Goal: Find specific page/section: Find specific page/section

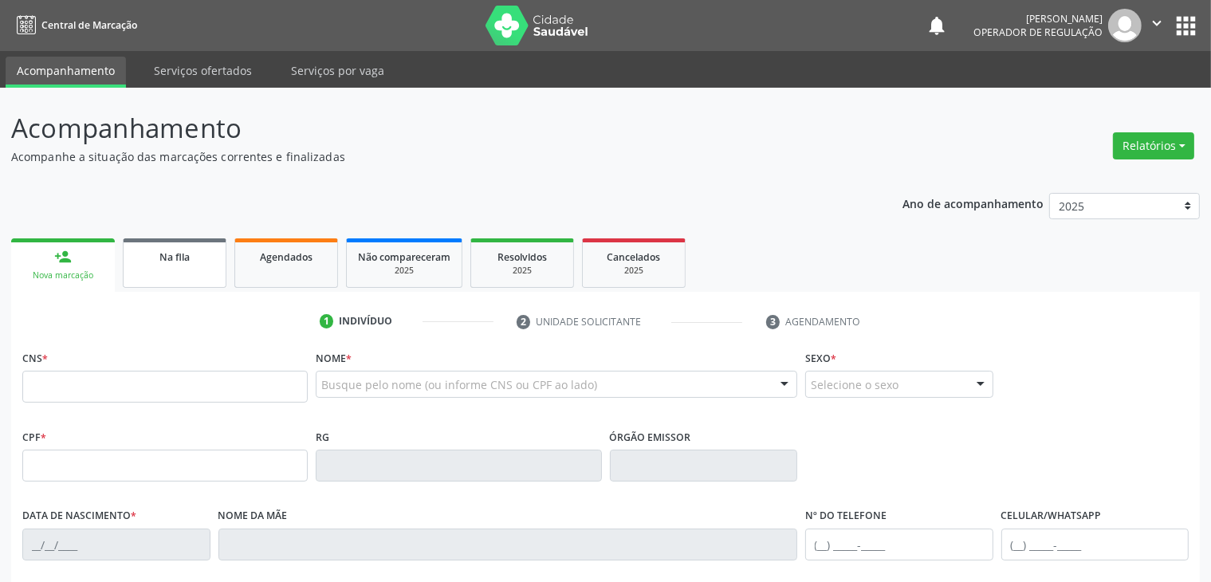
click at [159, 265] on link "Na fila" at bounding box center [175, 262] width 104 height 49
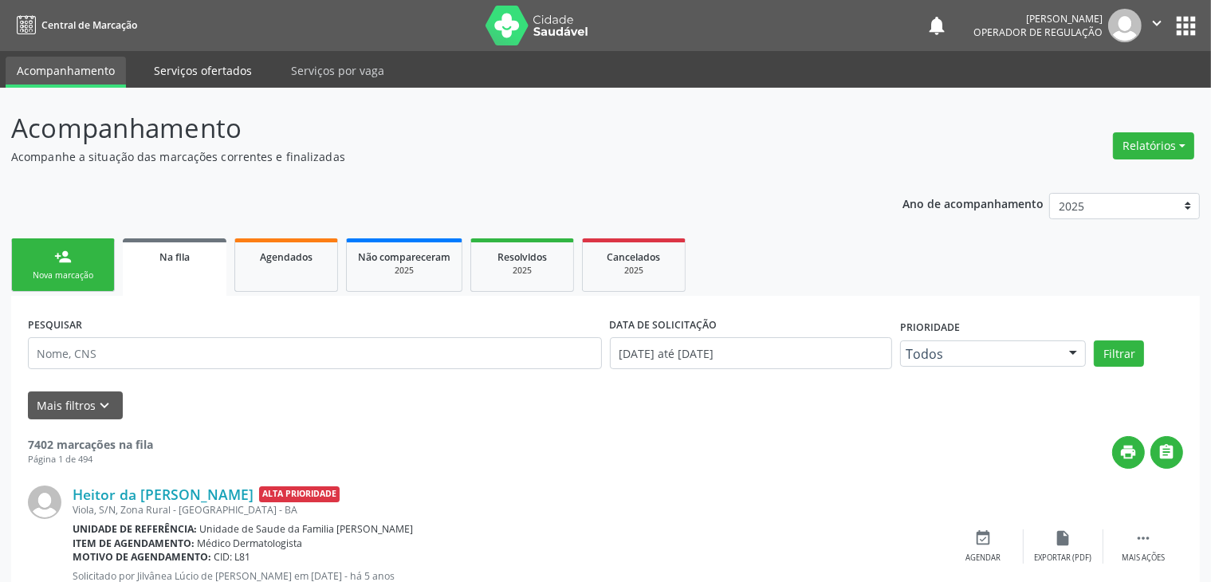
click at [206, 71] on link "Serviços ofertados" at bounding box center [203, 71] width 120 height 28
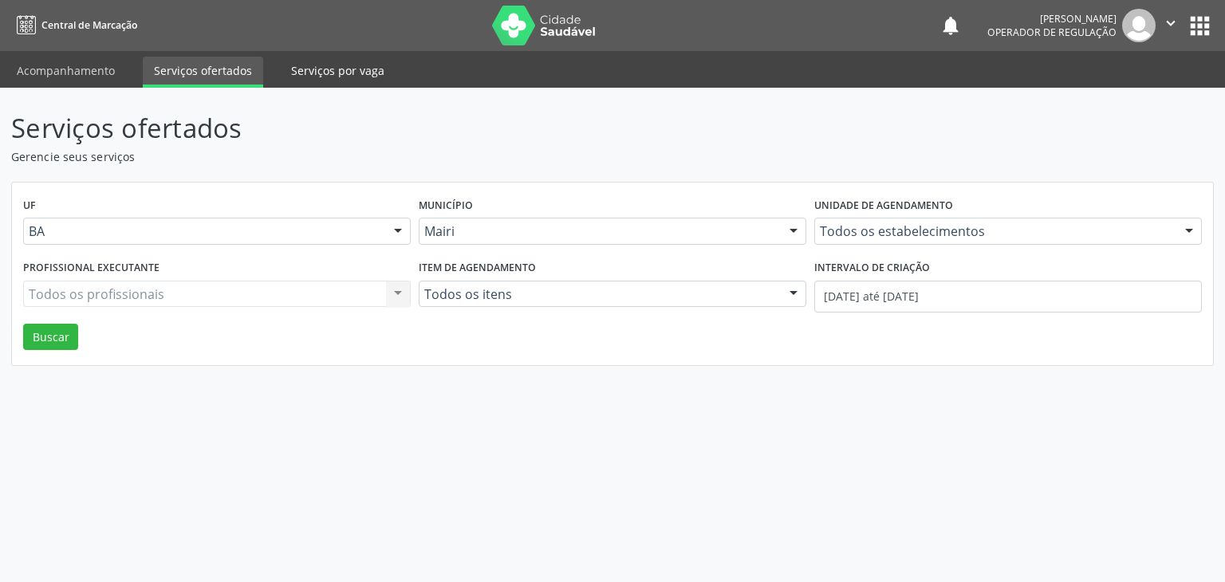
click at [337, 79] on link "Serviços por vaga" at bounding box center [338, 71] width 116 height 28
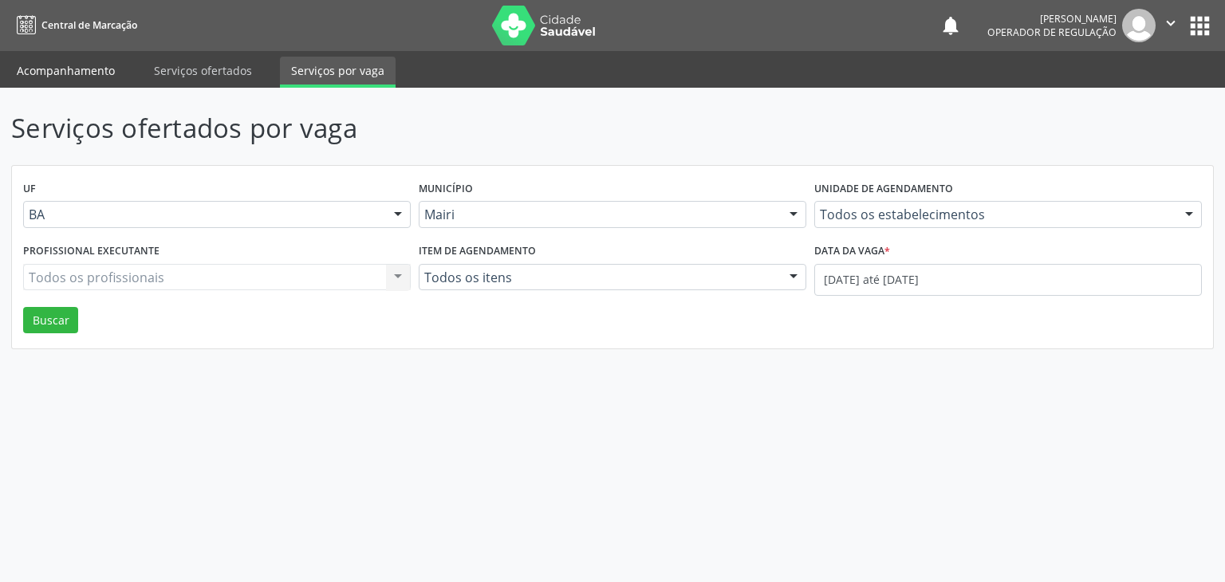
click at [104, 72] on link "Acompanhamento" at bounding box center [66, 71] width 120 height 28
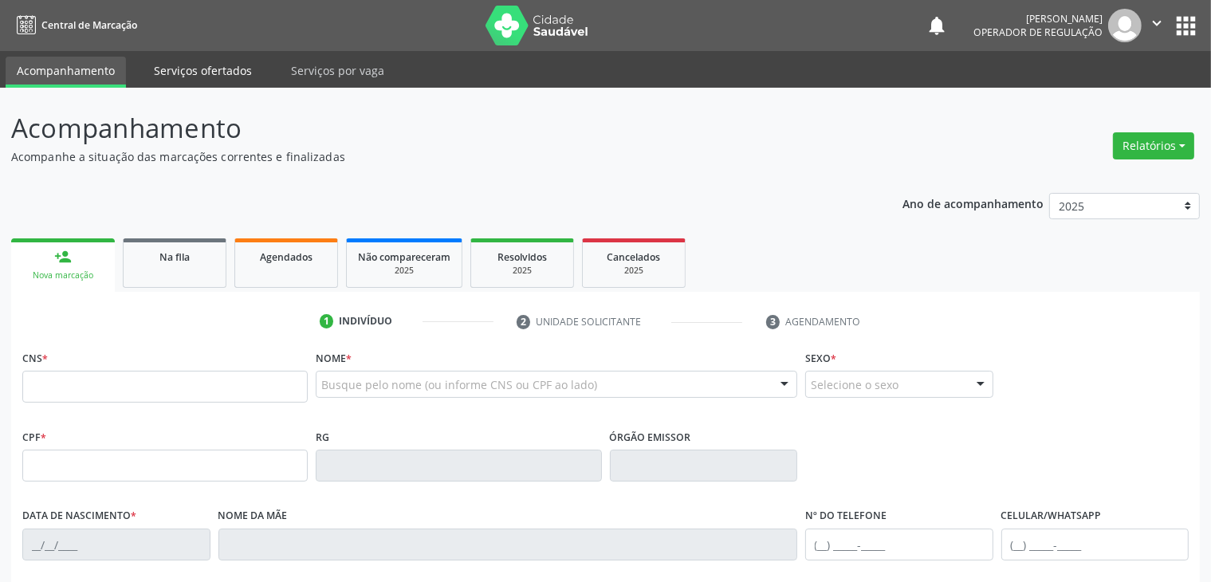
click at [199, 69] on link "Serviços ofertados" at bounding box center [203, 71] width 120 height 28
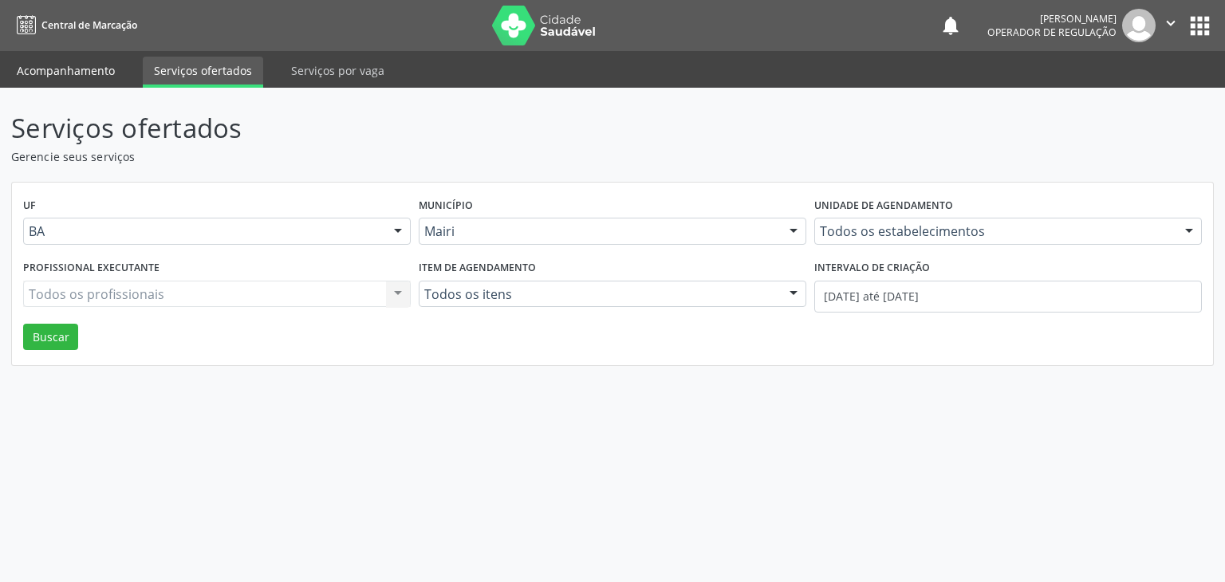
click at [80, 74] on link "Acompanhamento" at bounding box center [66, 71] width 120 height 28
